Goal: Communication & Community: Answer question/provide support

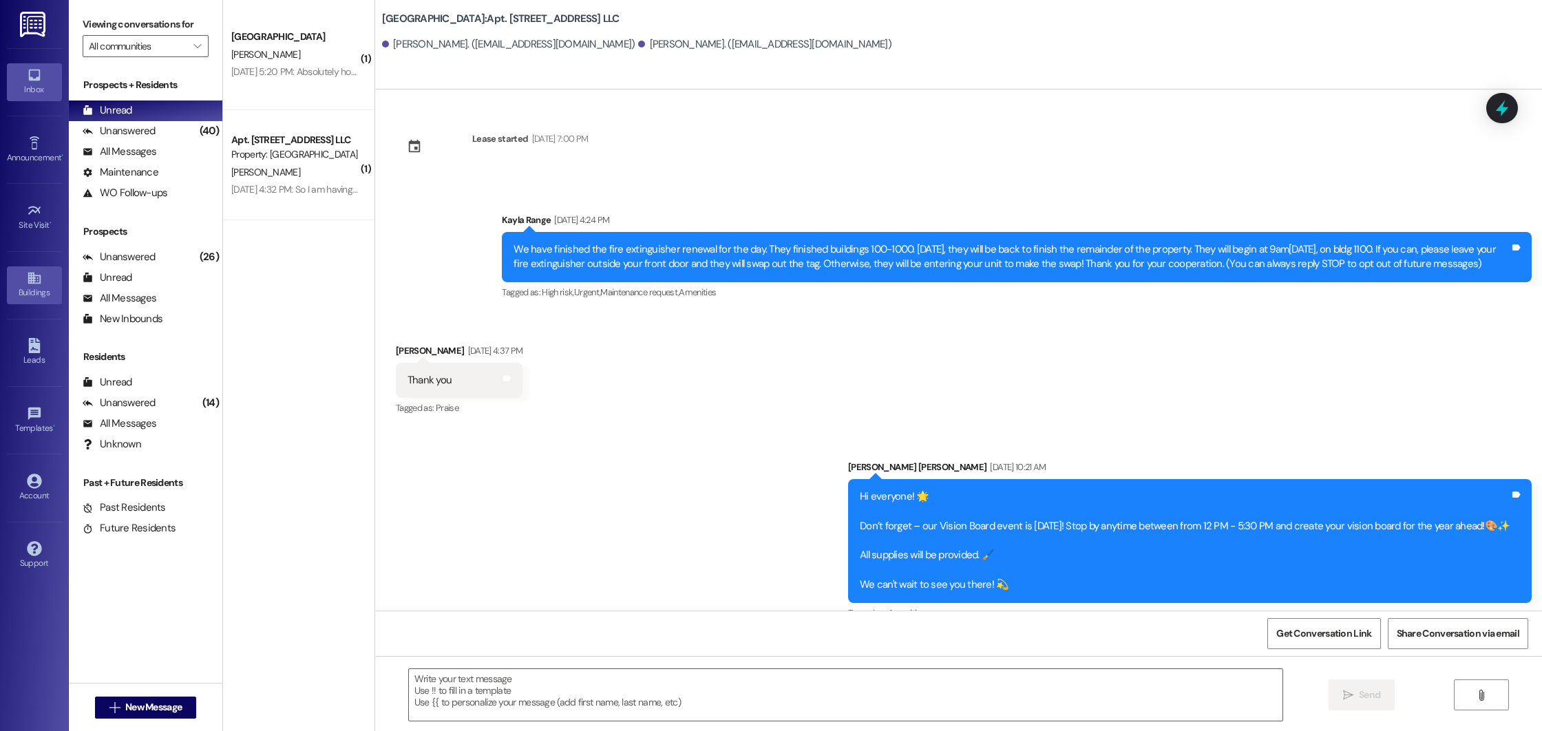
scroll to position [13058, 0]
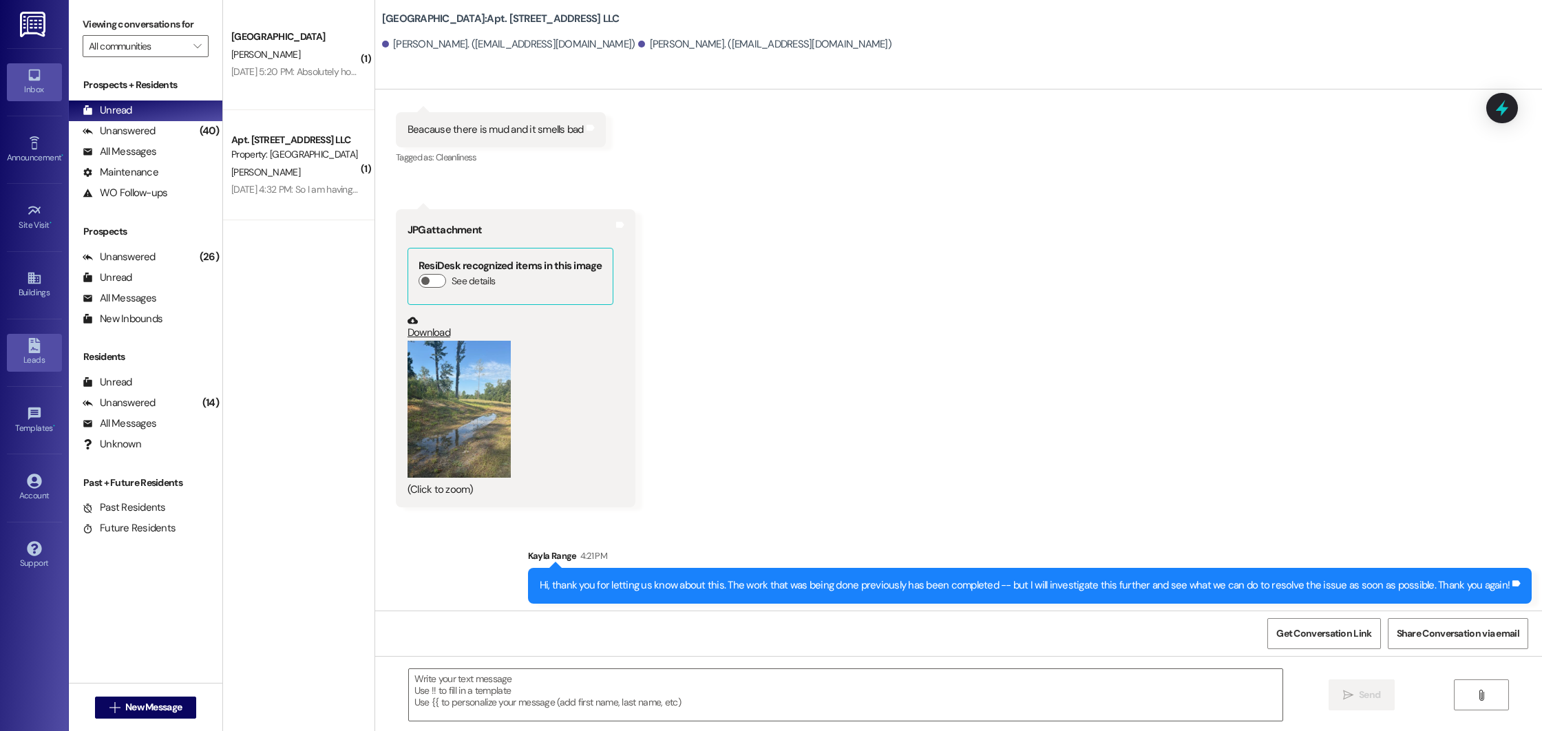
click at [32, 353] on div "Leads" at bounding box center [34, 360] width 69 height 14
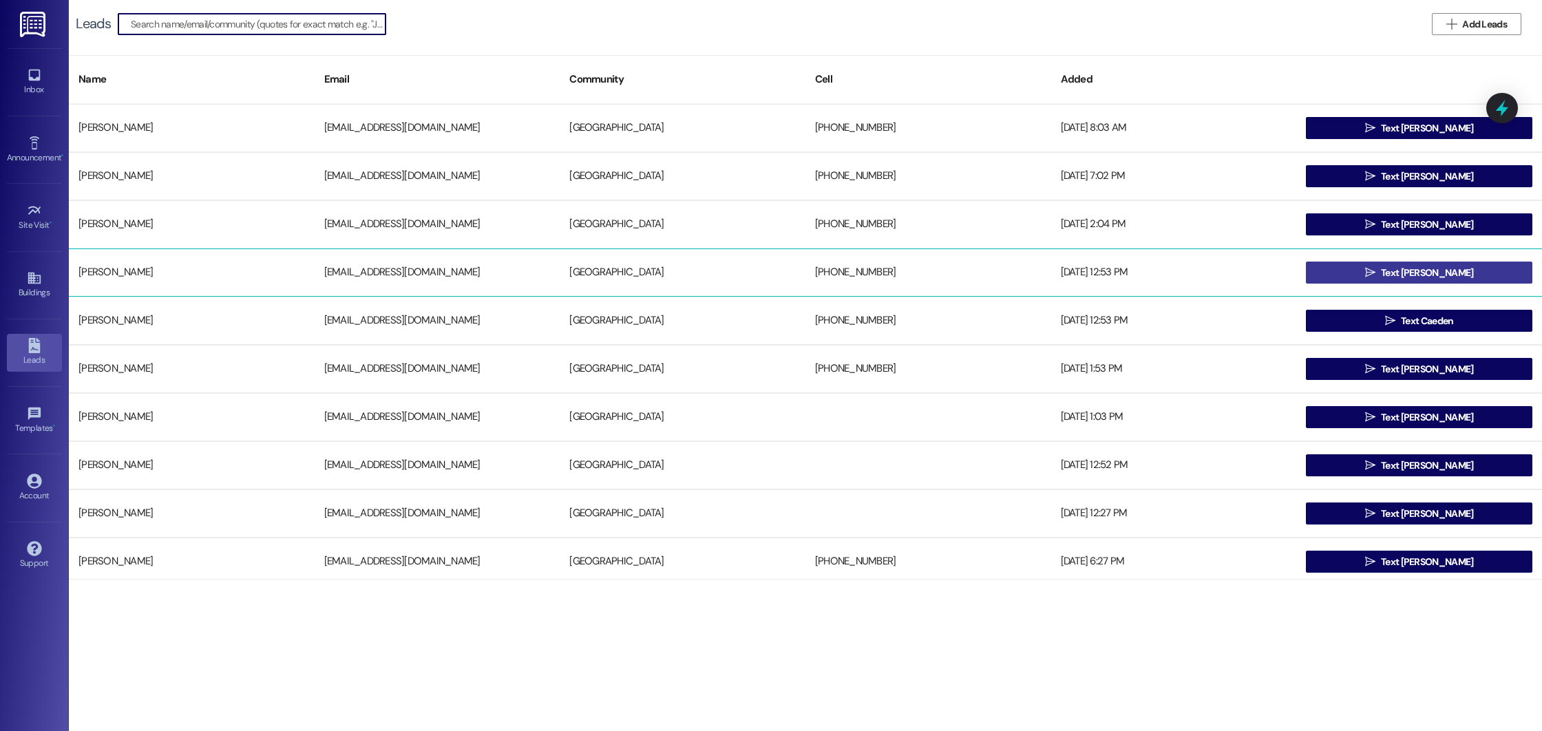
click at [1443, 268] on span "Text [PERSON_NAME]" at bounding box center [1427, 273] width 92 height 14
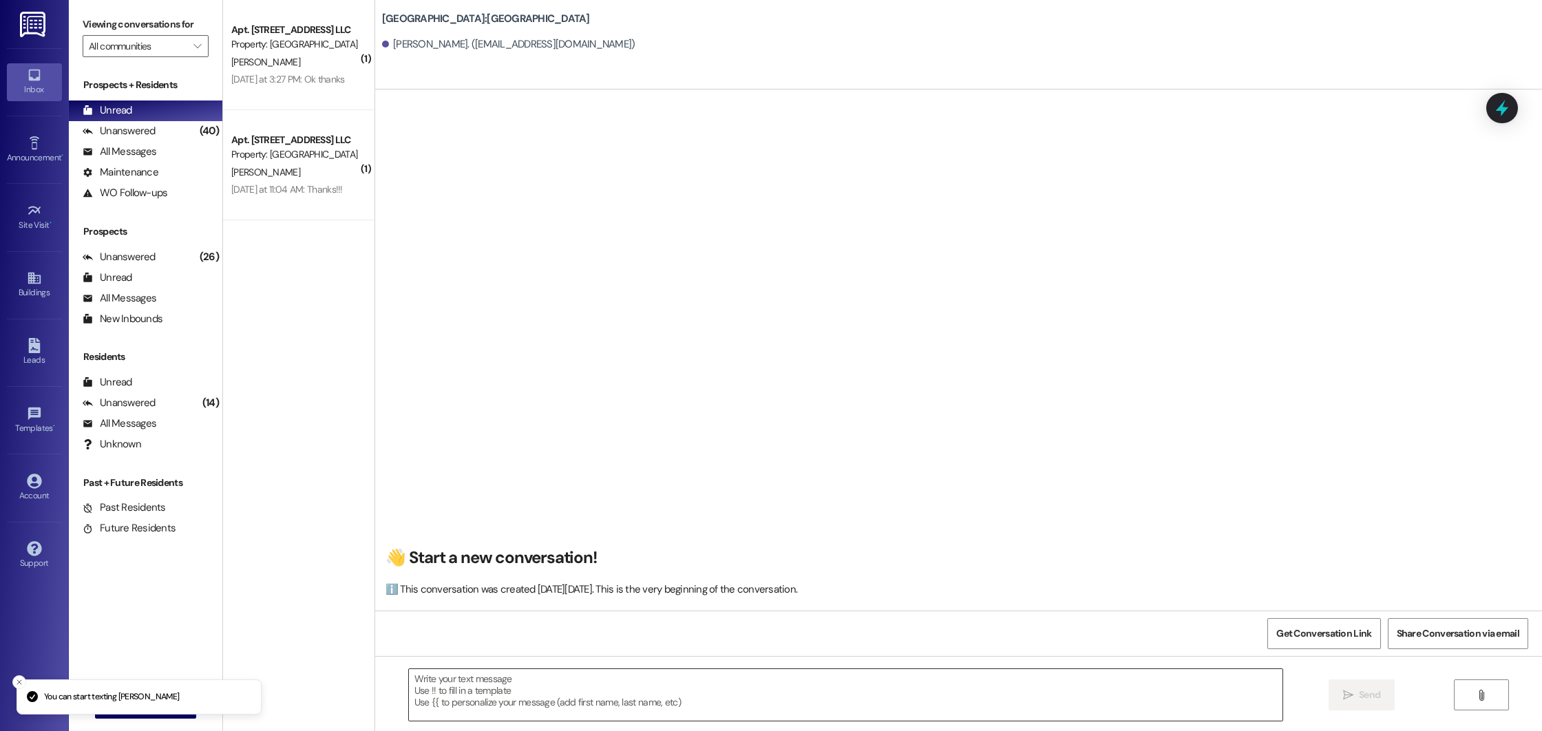
click at [677, 693] on textarea at bounding box center [846, 695] width 874 height 52
paste textarea "Good morning! This is Summer from [GEOGRAPHIC_DATA]. I saw that you’re interest…"
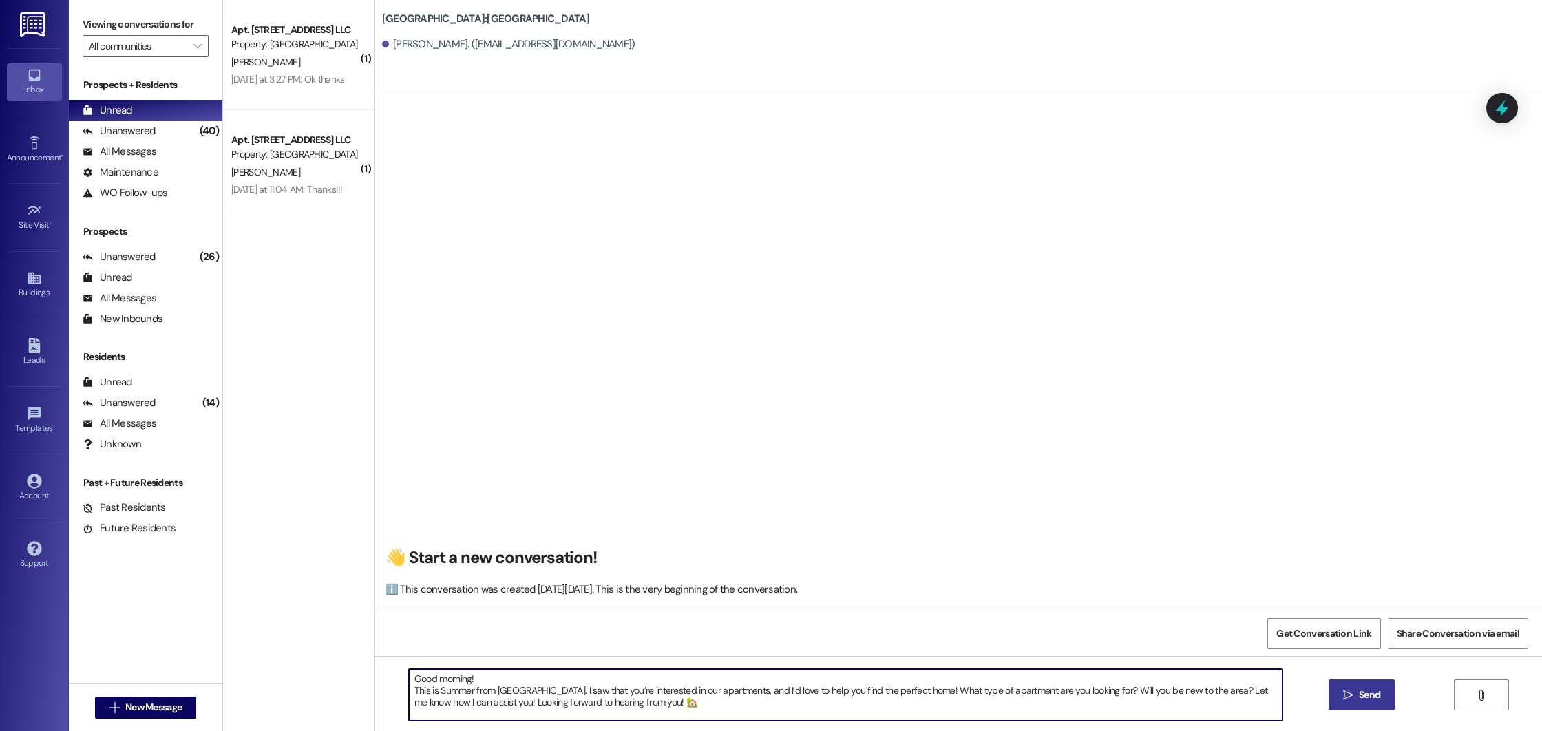
type textarea "Good morning! This is Summer from [GEOGRAPHIC_DATA]. I saw that you’re interest…"
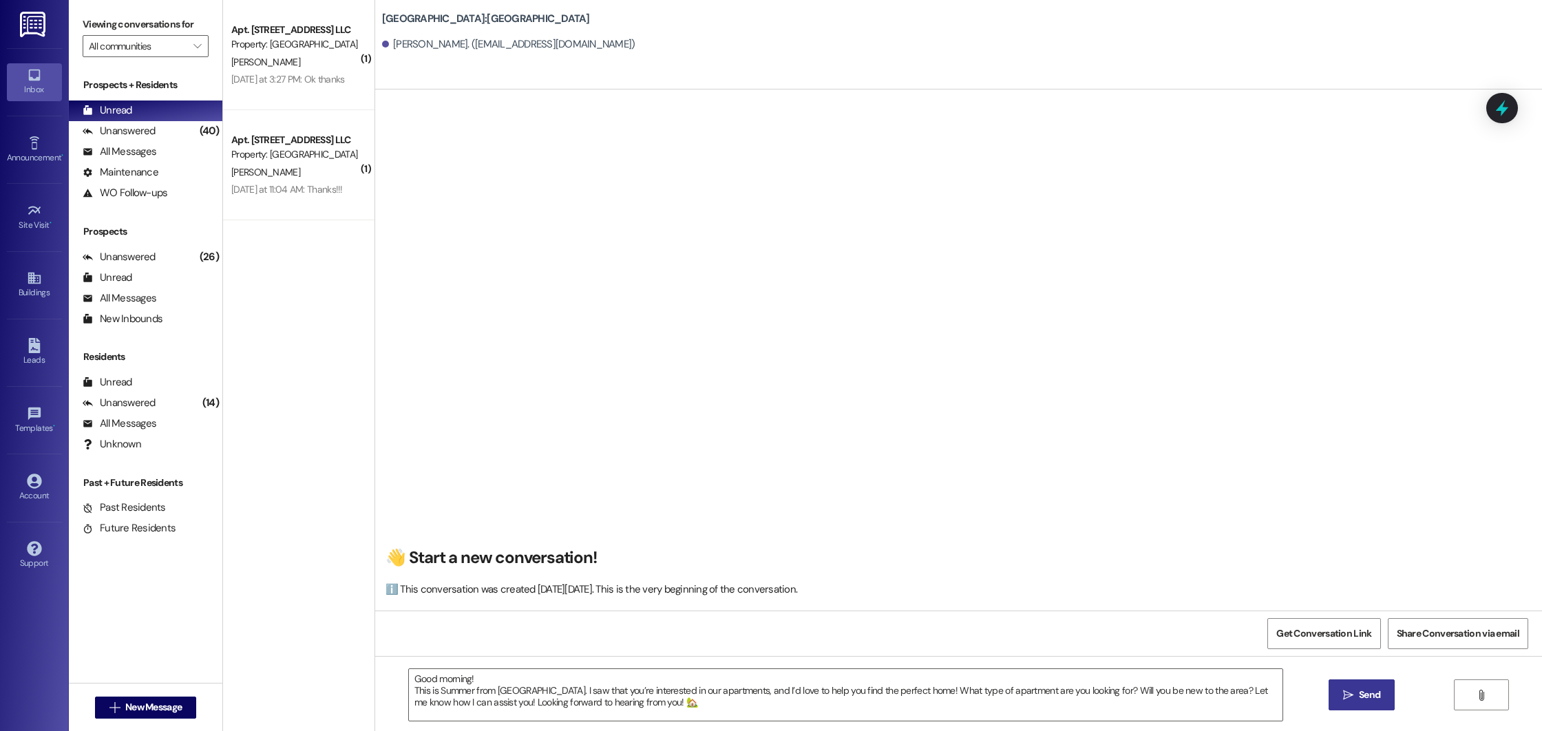
click at [1347, 692] on icon "" at bounding box center [1348, 695] width 10 height 11
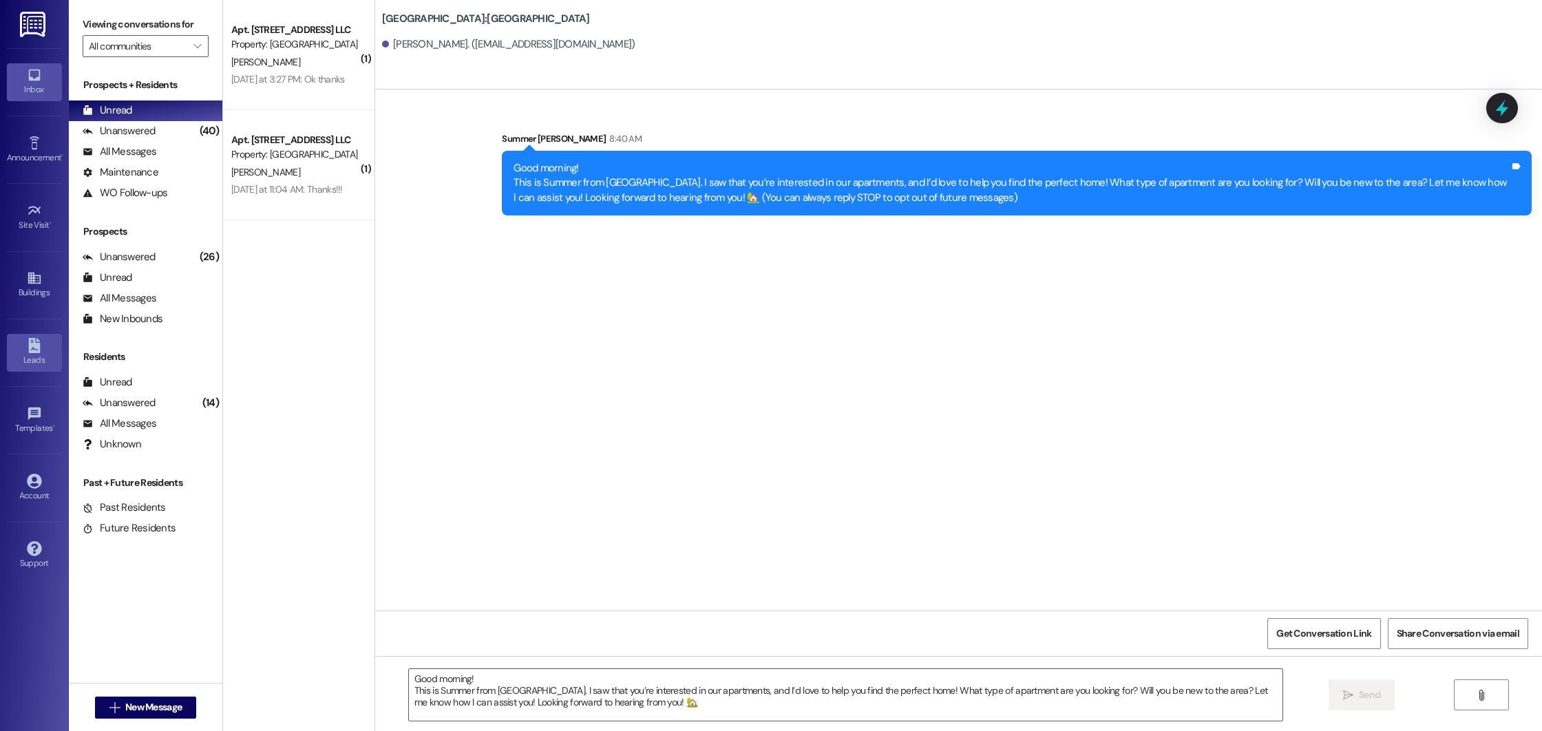
click at [27, 352] on icon at bounding box center [34, 345] width 15 height 15
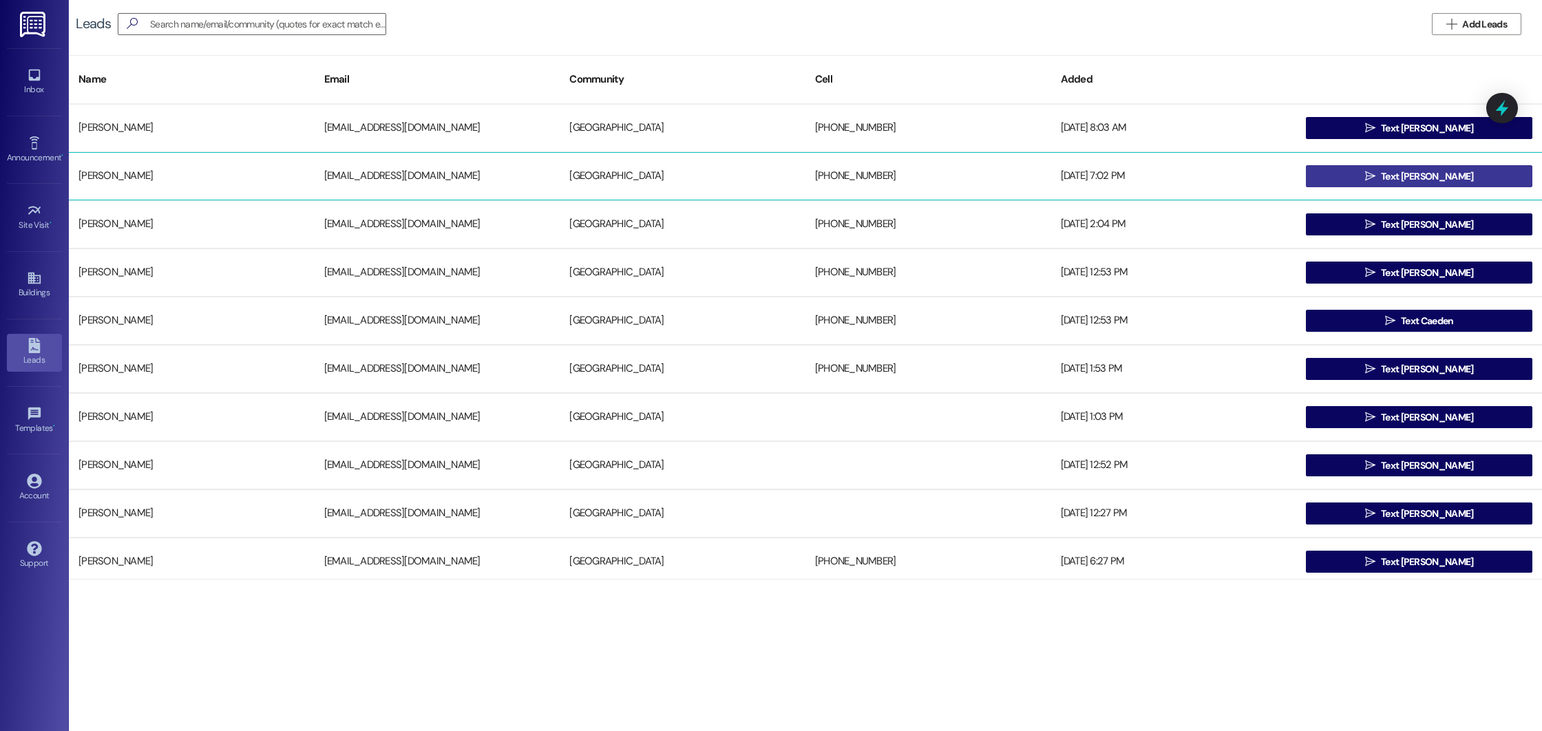
click at [1357, 174] on button " Text [PERSON_NAME]" at bounding box center [1419, 176] width 226 height 22
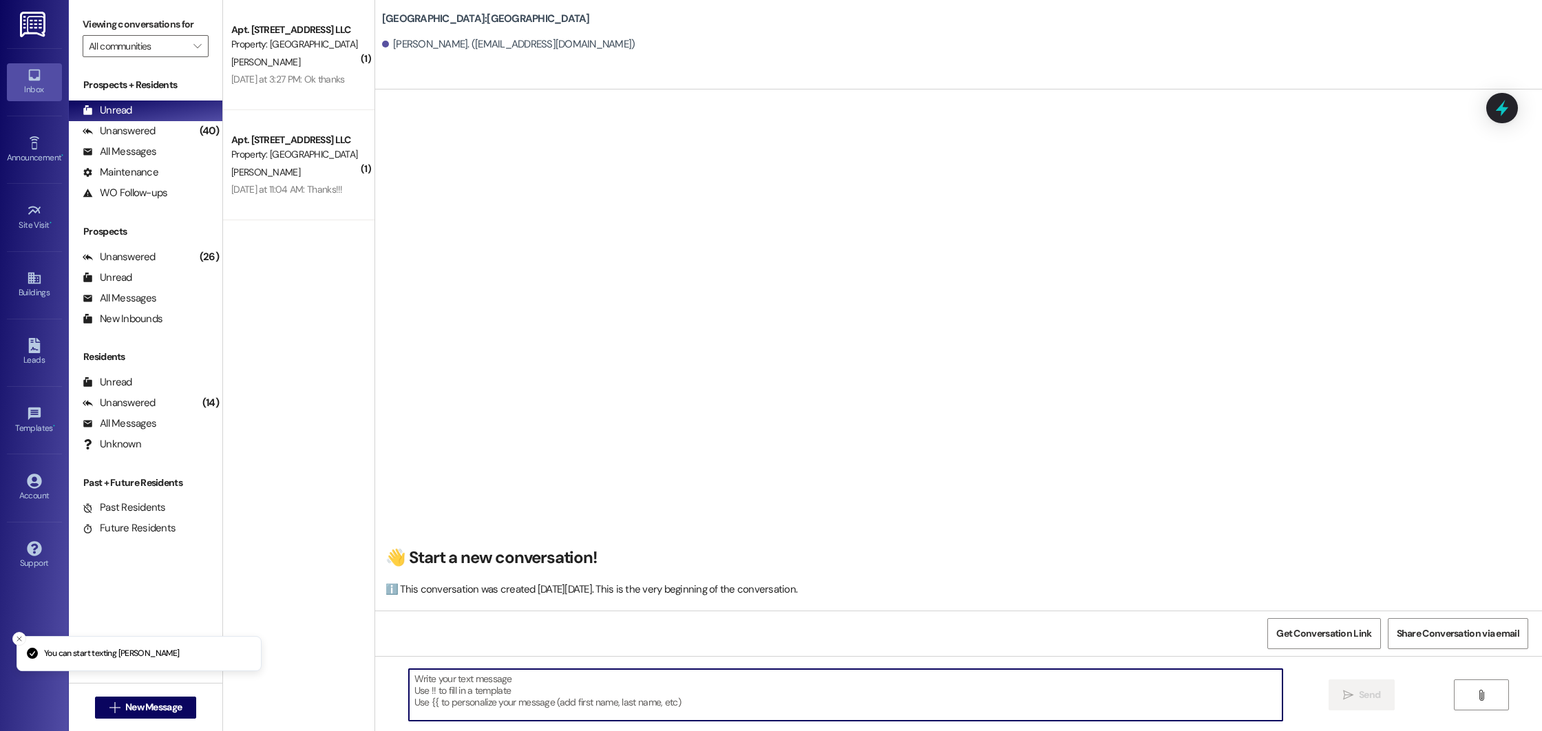
click at [565, 692] on textarea at bounding box center [846, 695] width 874 height 52
paste textarea "Good morning! This is Summer from [GEOGRAPHIC_DATA]. I saw that you’re interest…"
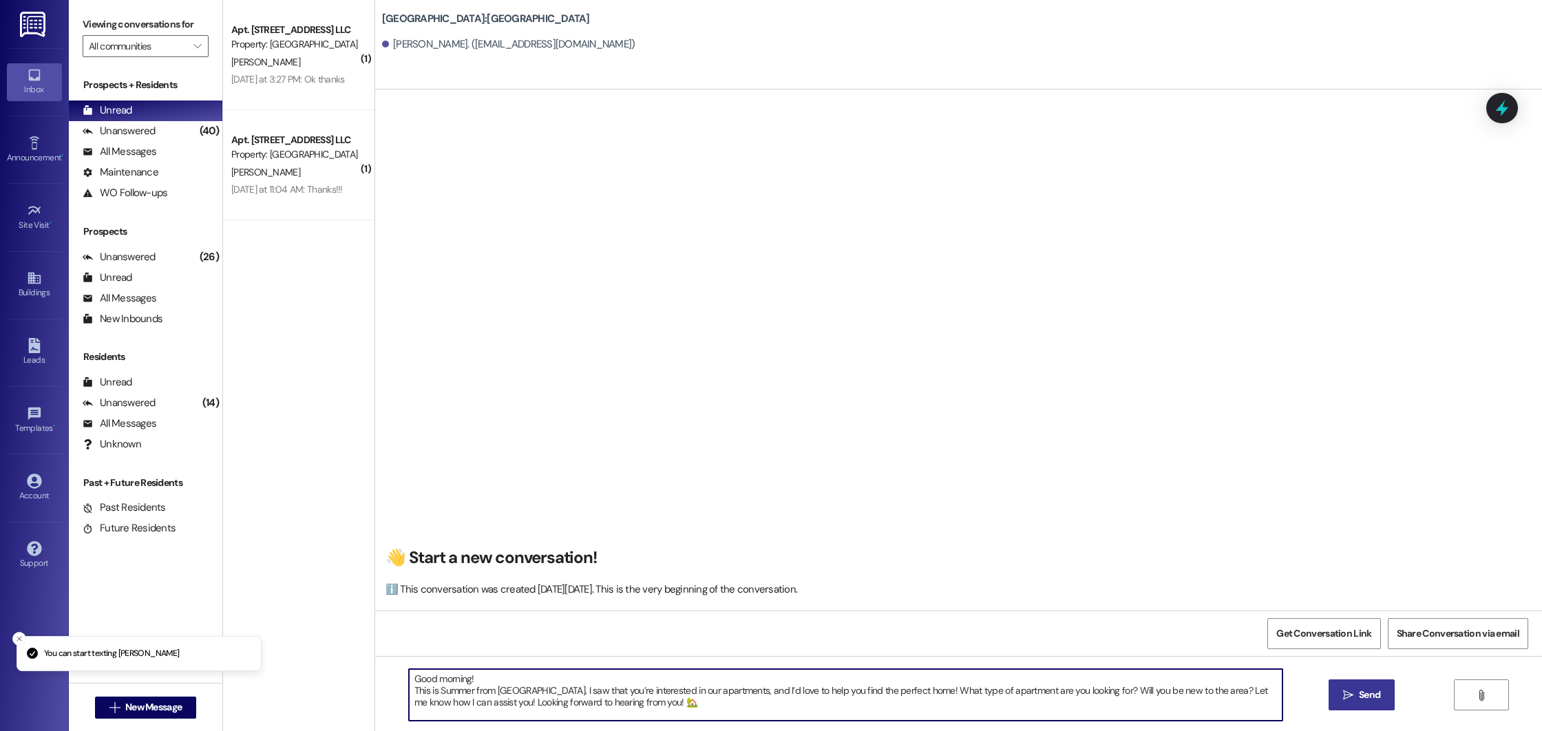
type textarea "Good morning! This is Summer from [GEOGRAPHIC_DATA]. I saw that you’re interest…"
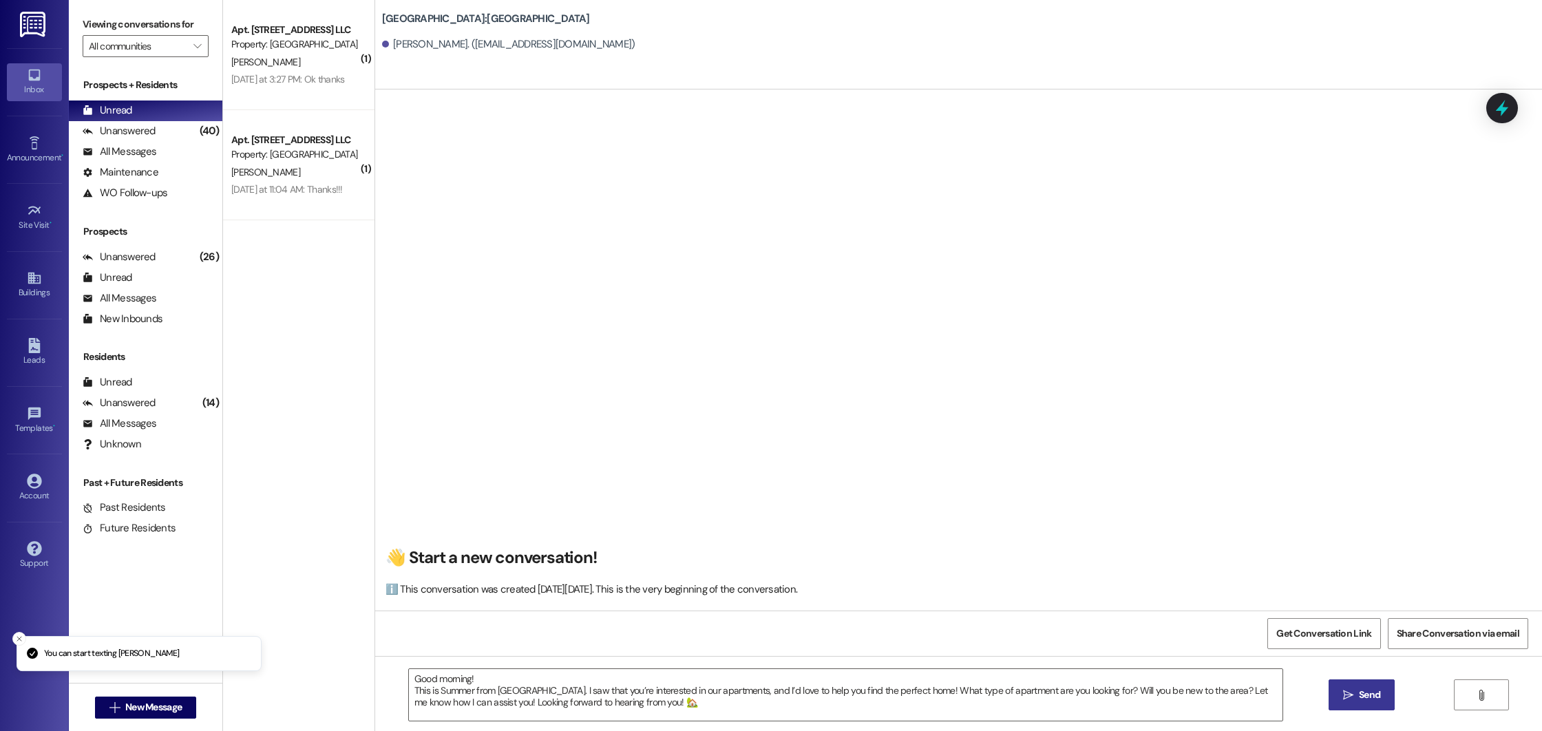
click at [1355, 710] on button " Send" at bounding box center [1362, 694] width 67 height 31
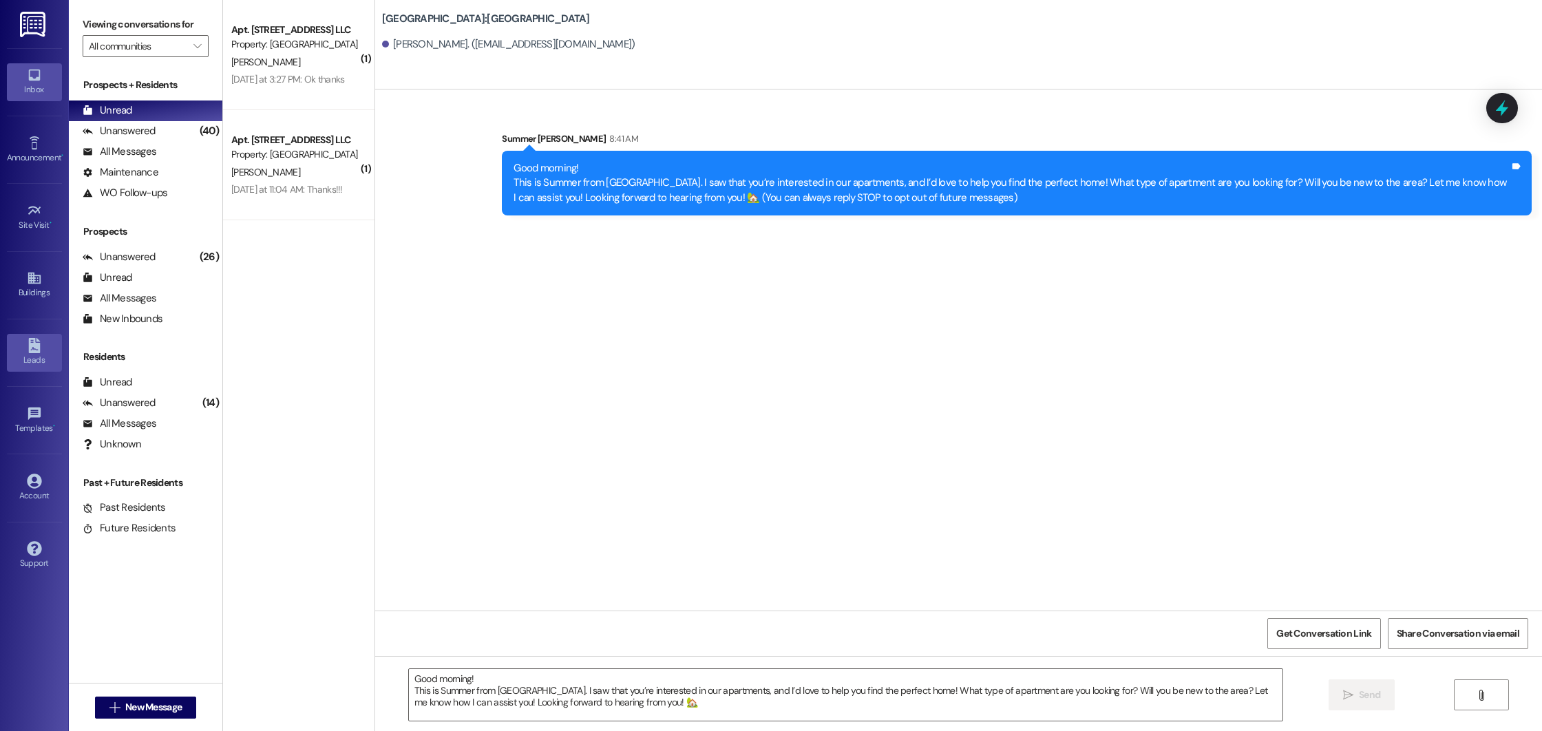
click at [14, 359] on div "Leads" at bounding box center [34, 360] width 69 height 14
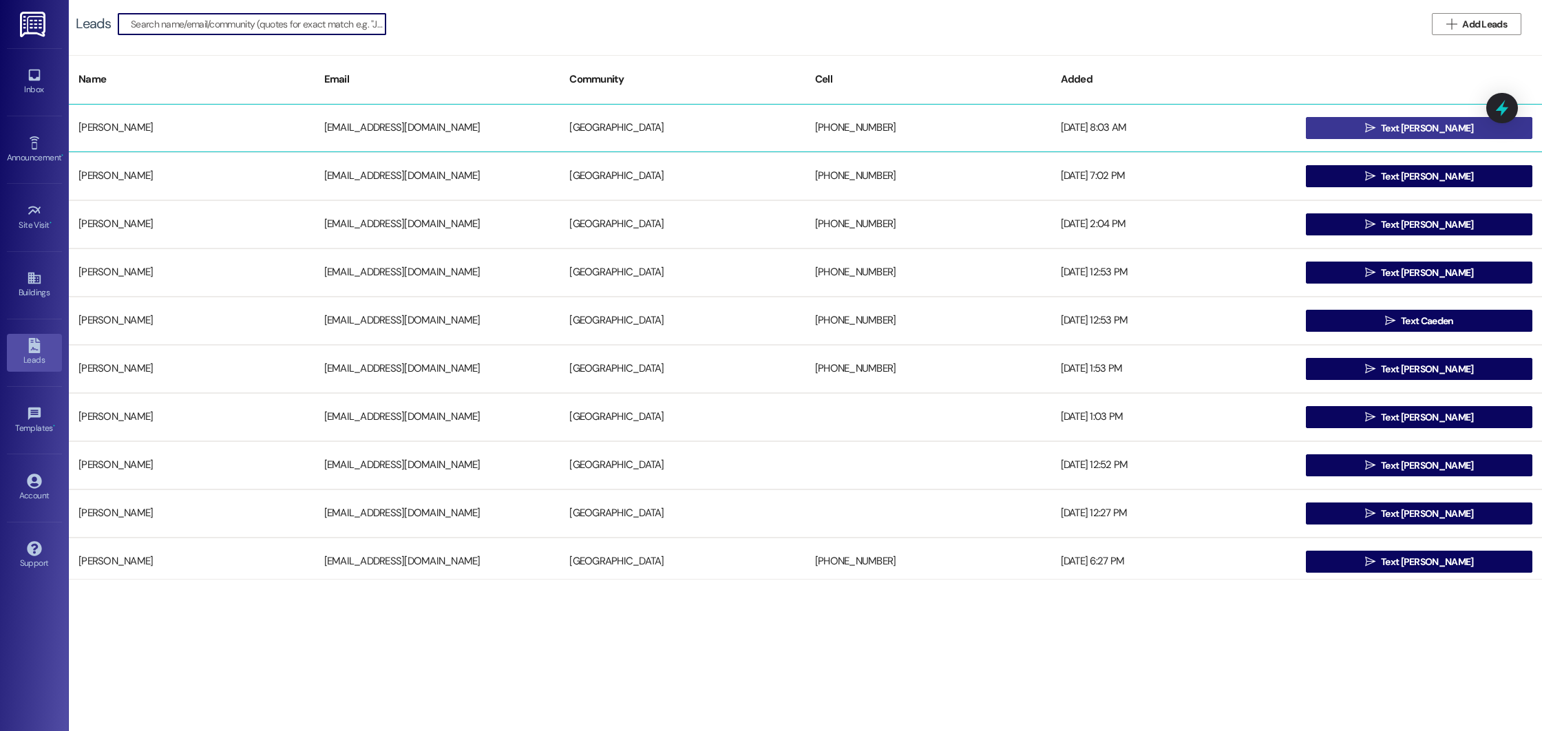
click at [1374, 123] on span " Text [PERSON_NAME]" at bounding box center [1419, 128] width 114 height 21
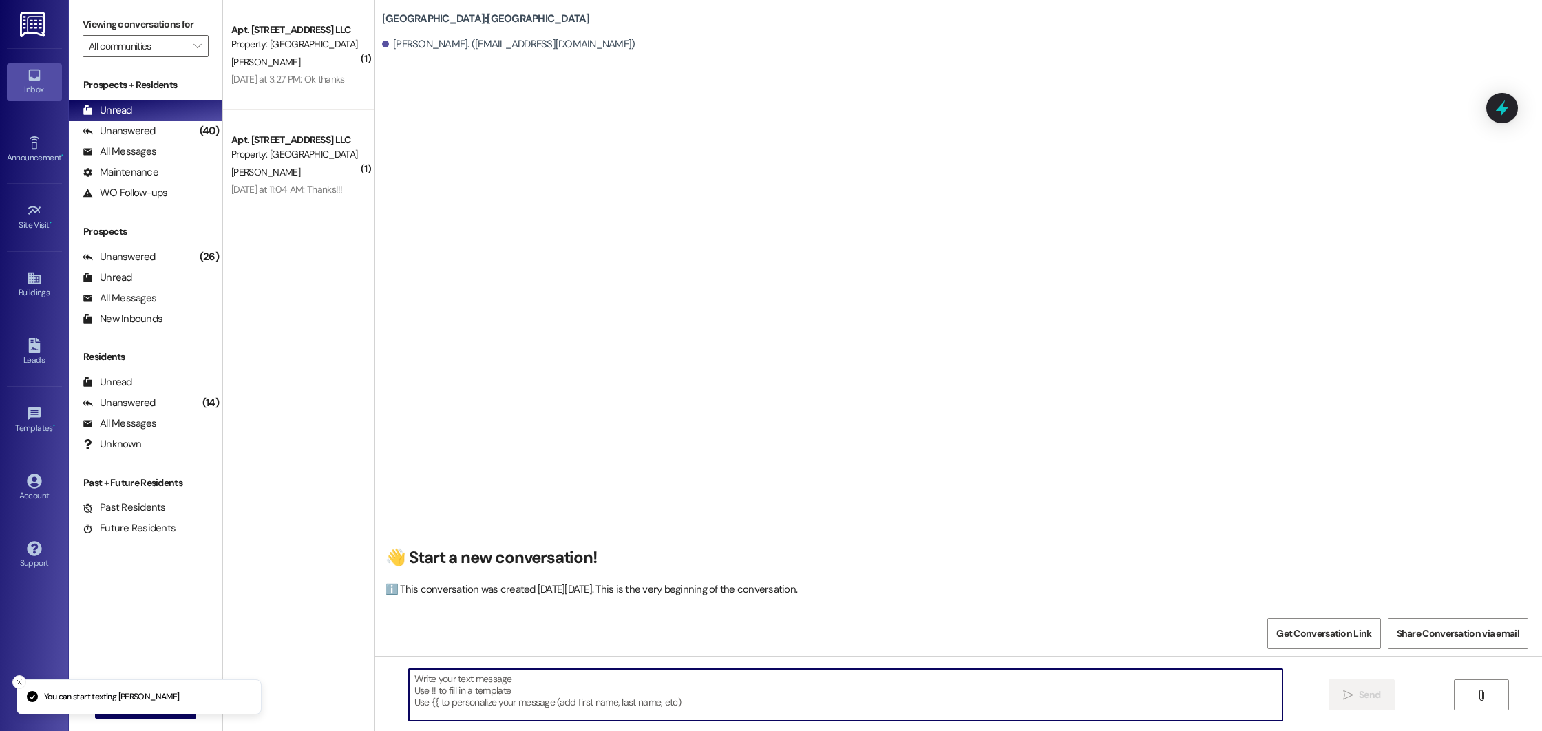
click at [644, 693] on textarea at bounding box center [846, 695] width 874 height 52
paste textarea "Good morning! This is Summer from [GEOGRAPHIC_DATA]. I saw that you’re interest…"
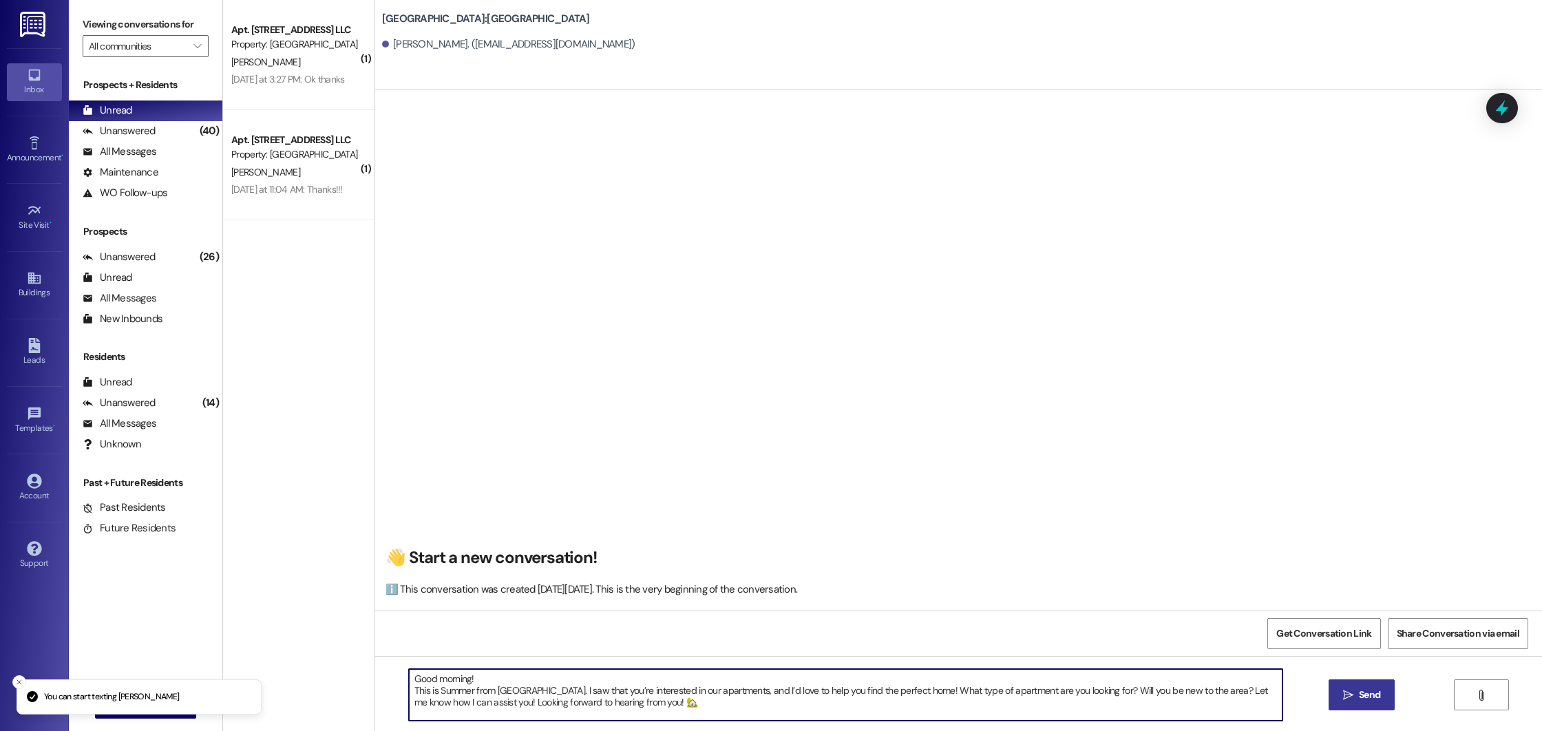
type textarea "Good morning! This is Summer from [GEOGRAPHIC_DATA]. I saw that you’re interest…"
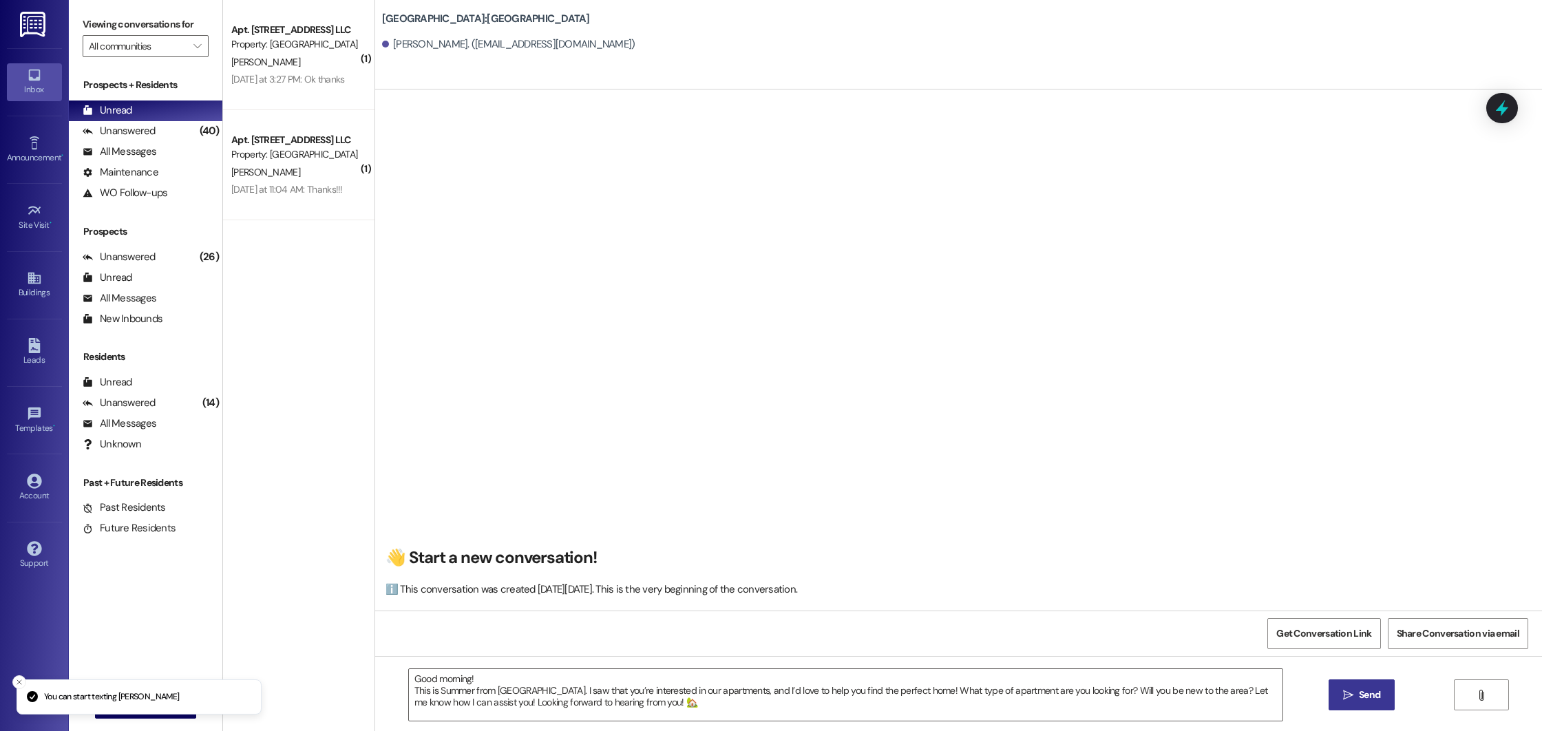
click at [1381, 683] on button " Send" at bounding box center [1362, 694] width 67 height 31
